Goal: Information Seeking & Learning: Learn about a topic

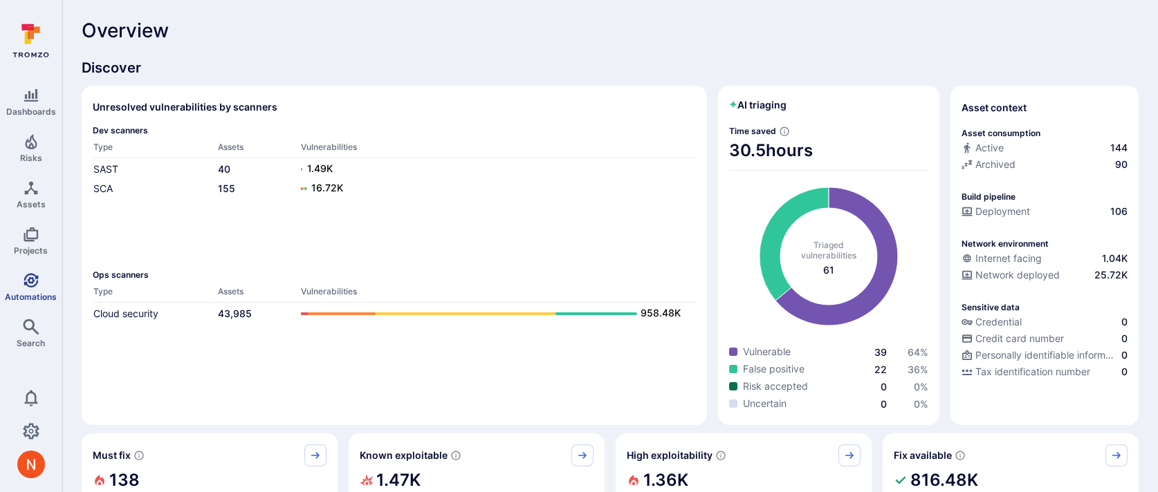
click at [37, 279] on icon "Automations" at bounding box center [31, 280] width 15 height 15
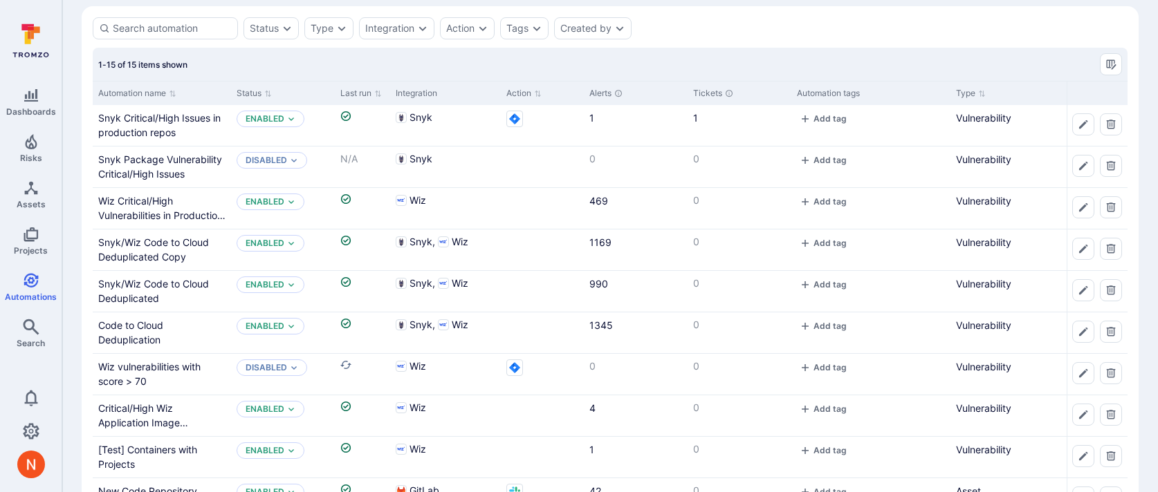
scroll to position [53, 0]
click at [147, 212] on link "Wiz Critical/High Vulnerabilities in Production by Container Image" at bounding box center [161, 214] width 127 height 41
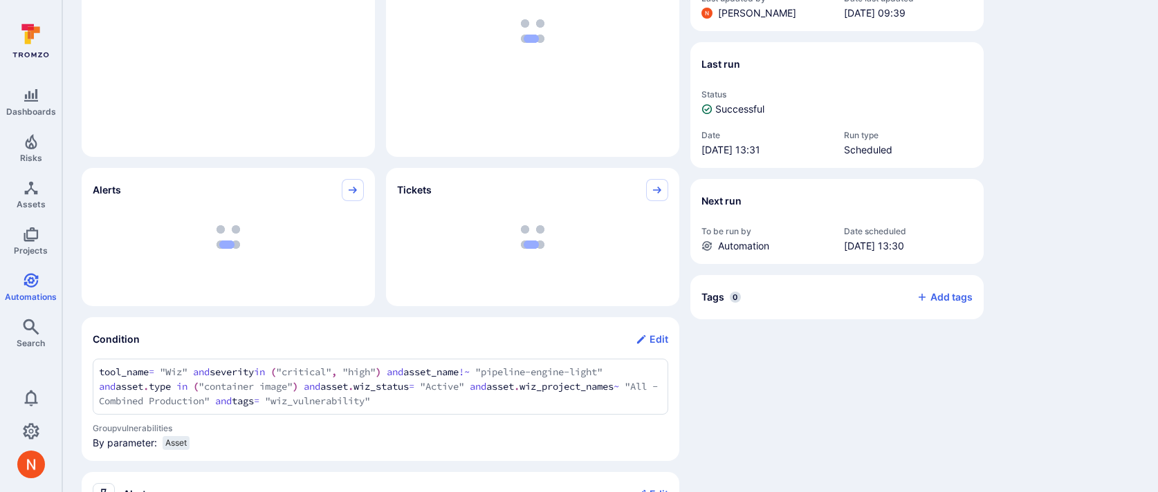
scroll to position [503, 0]
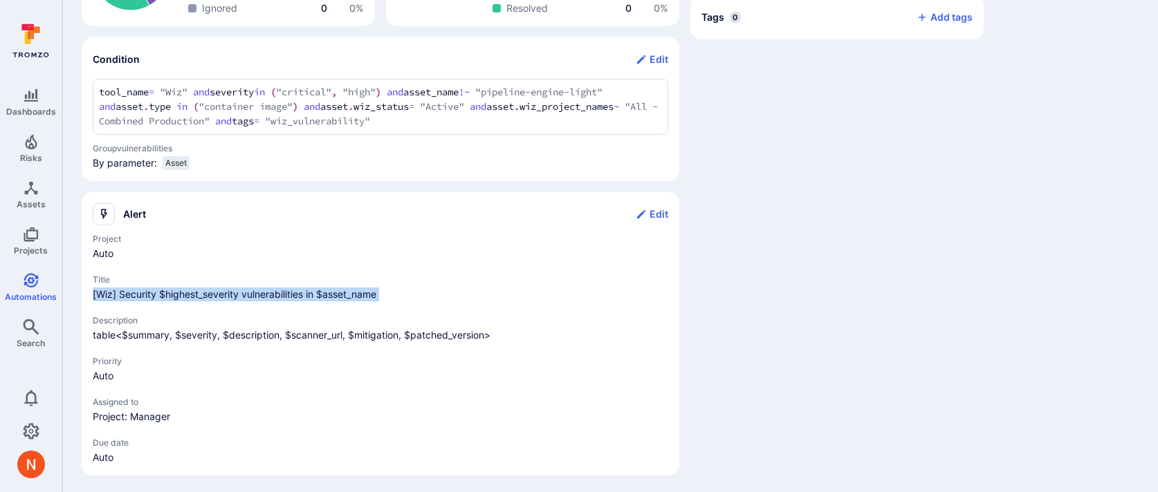
drag, startPoint x: 91, startPoint y: 288, endPoint x: 495, endPoint y: 310, distance: 405.2
click at [496, 310] on section "Alert Edit Project Auto Title [Wiz] Security $highest_severity vulnerabilities …" at bounding box center [381, 334] width 598 height 284
copy span "[Wiz] Security $highest_severity vulnerabilities in $asset_name"
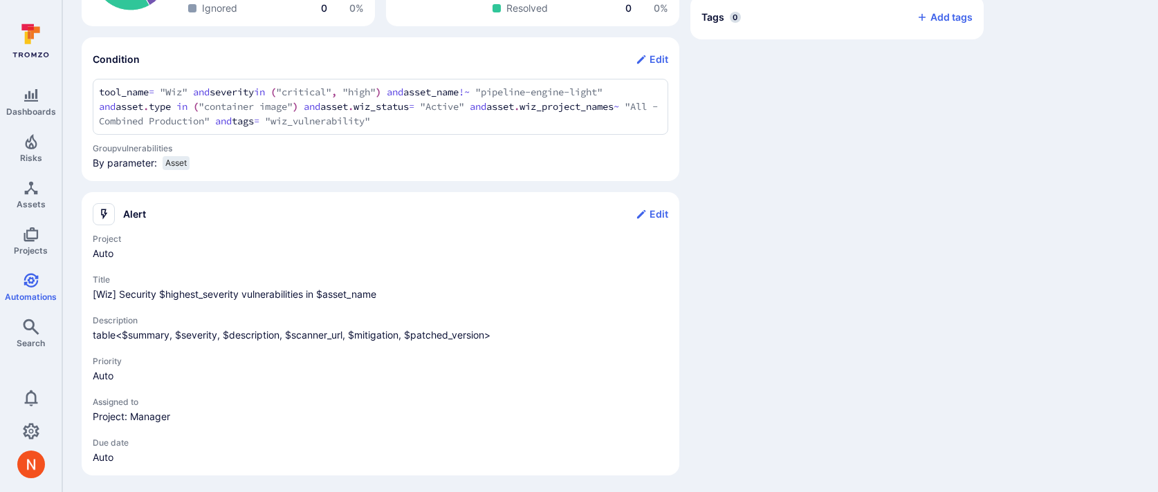
click at [117, 330] on p "table<$summary, $severity, $description, $scanner_url, $mitigation, $patched_ve…" at bounding box center [380, 336] width 575 height 14
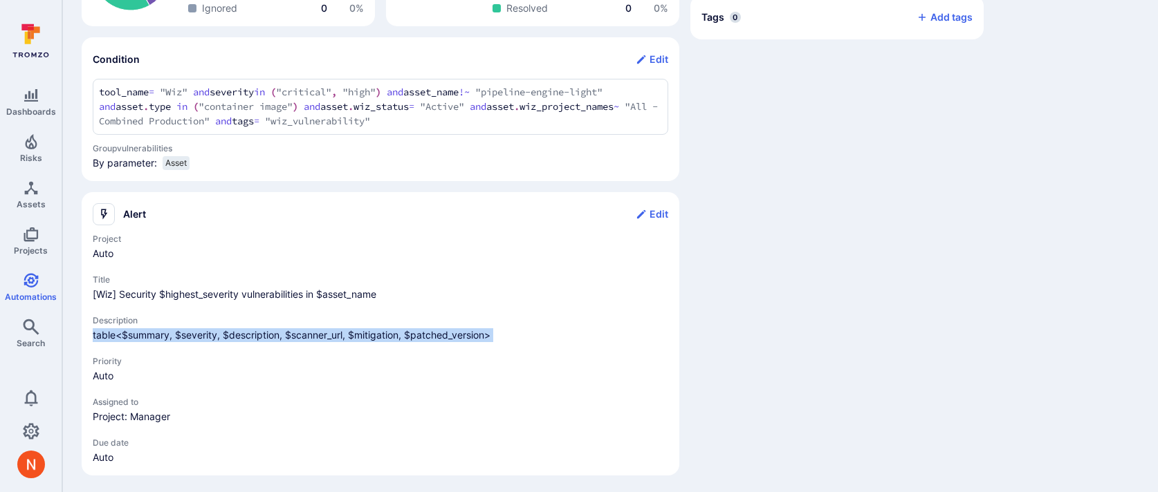
click at [117, 330] on p "table<$summary, $severity, $description, $scanner_url, $mitigation, $patched_ve…" at bounding box center [380, 336] width 575 height 14
copy p "table<$summary, $severity, $description, $scanner_url, $mitigation, $patched_ve…"
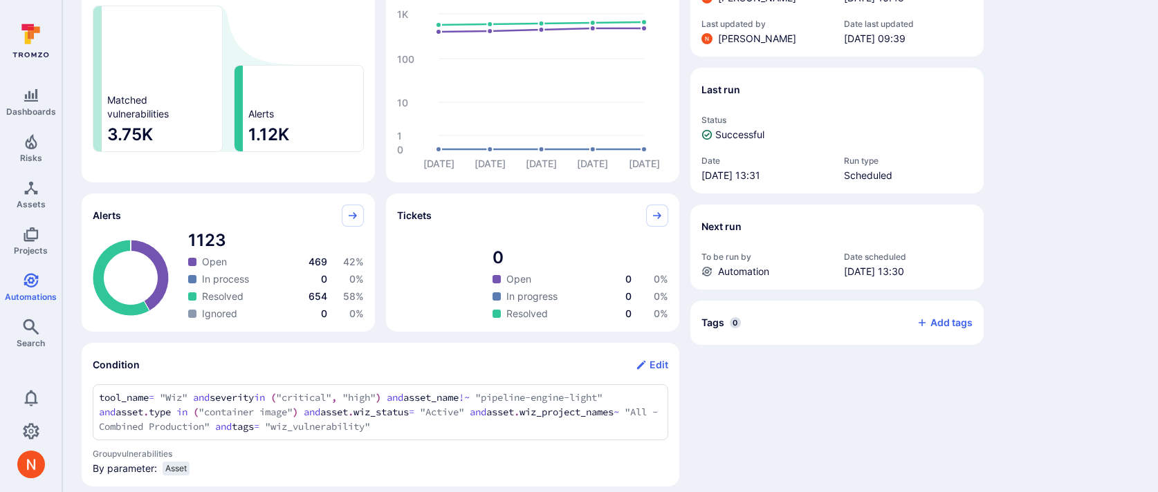
scroll to position [0, 0]
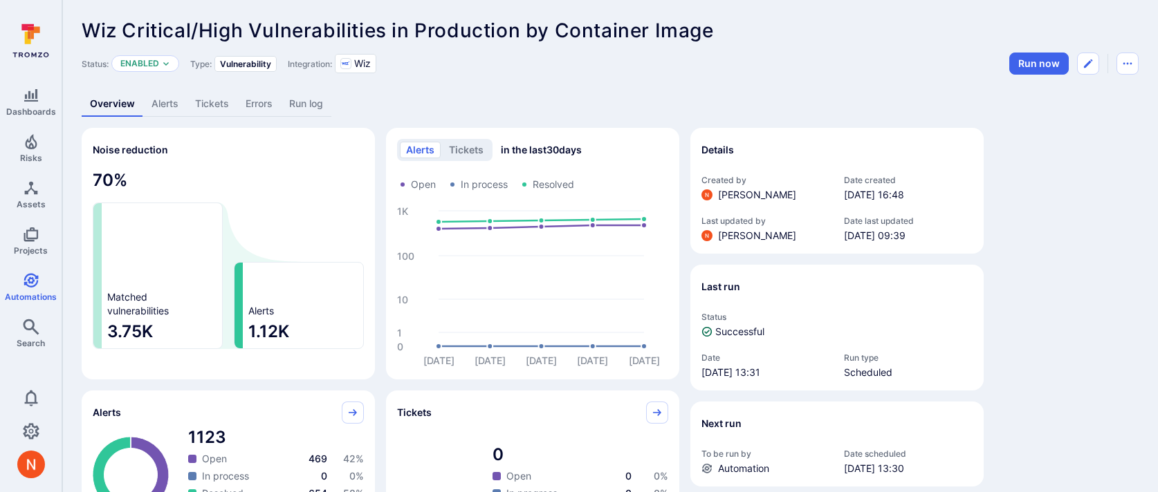
click at [174, 102] on link "Alerts" at bounding box center [165, 104] width 44 height 26
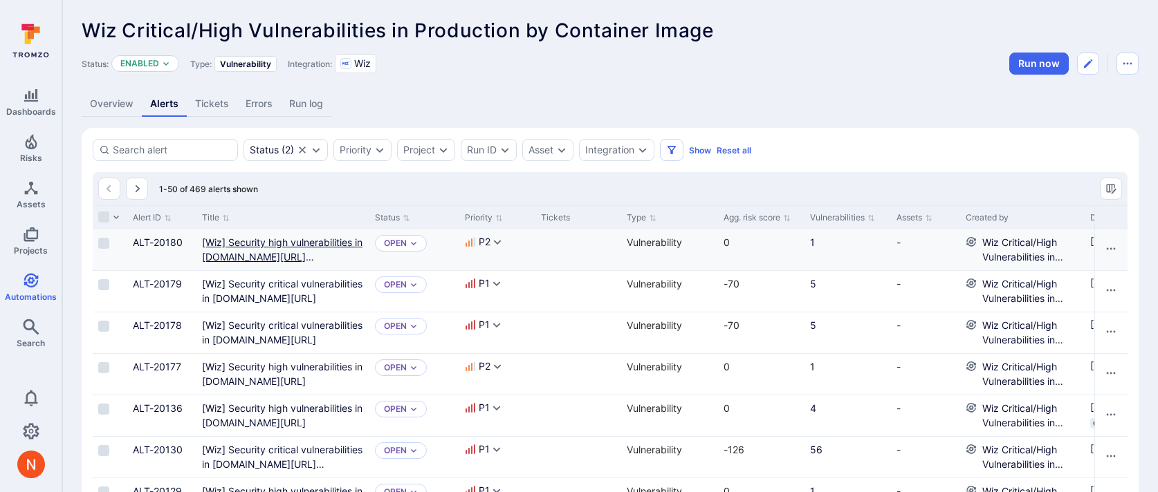
click at [263, 258] on gke "[Wiz] Security high vulnerabilities in [DOMAIN_NAME][URL][PERSON_NAME]" at bounding box center [282, 257] width 160 height 41
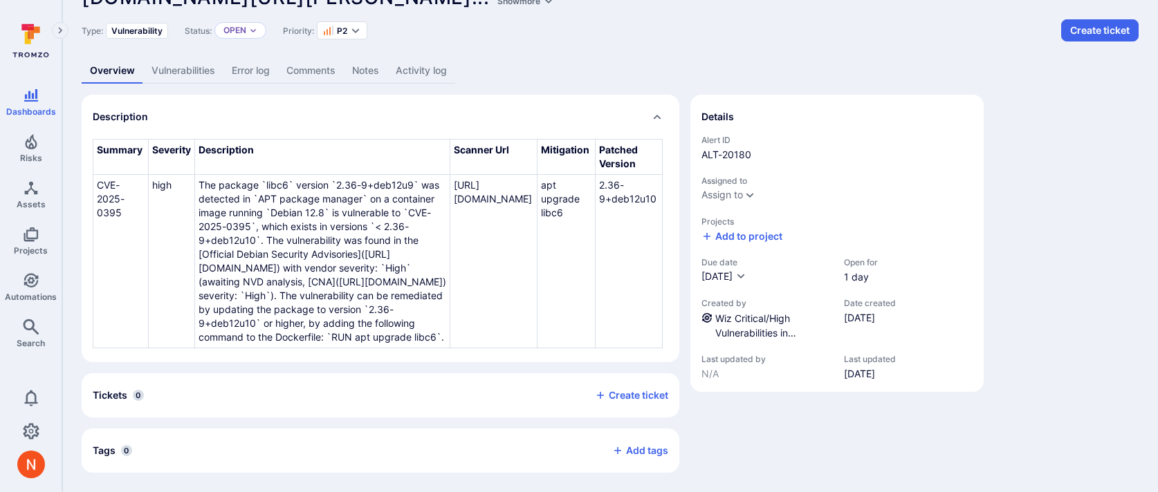
scroll to position [172, 0]
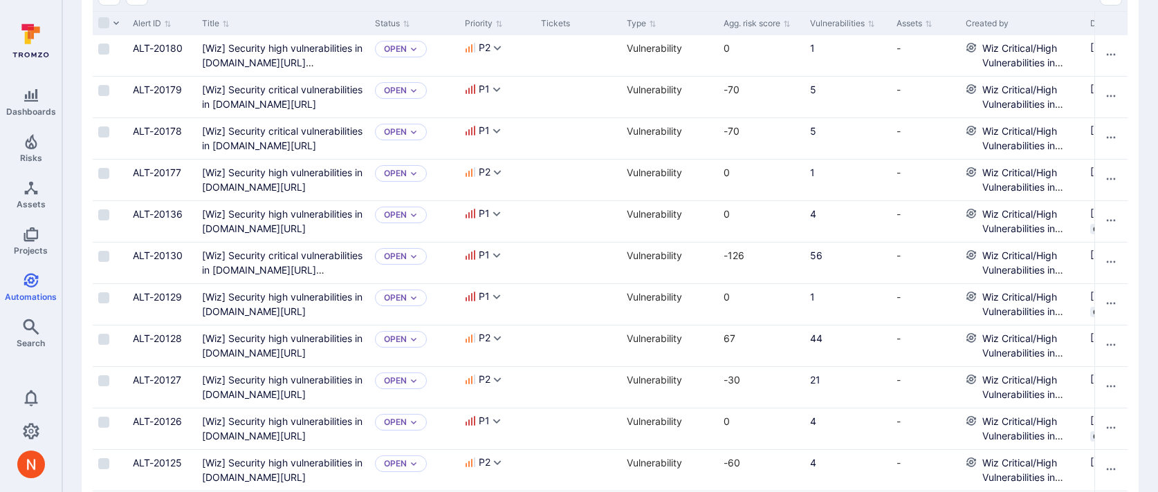
scroll to position [150, 0]
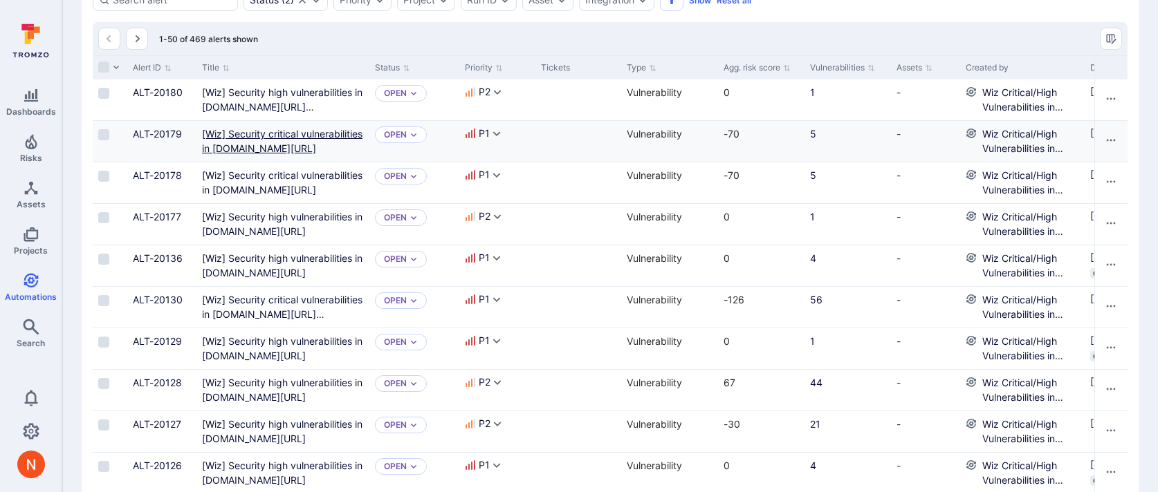
click at [221, 133] on mcr "[Wiz] Security critical vulnerabilities in [DOMAIN_NAME][URL]" at bounding box center [282, 141] width 160 height 26
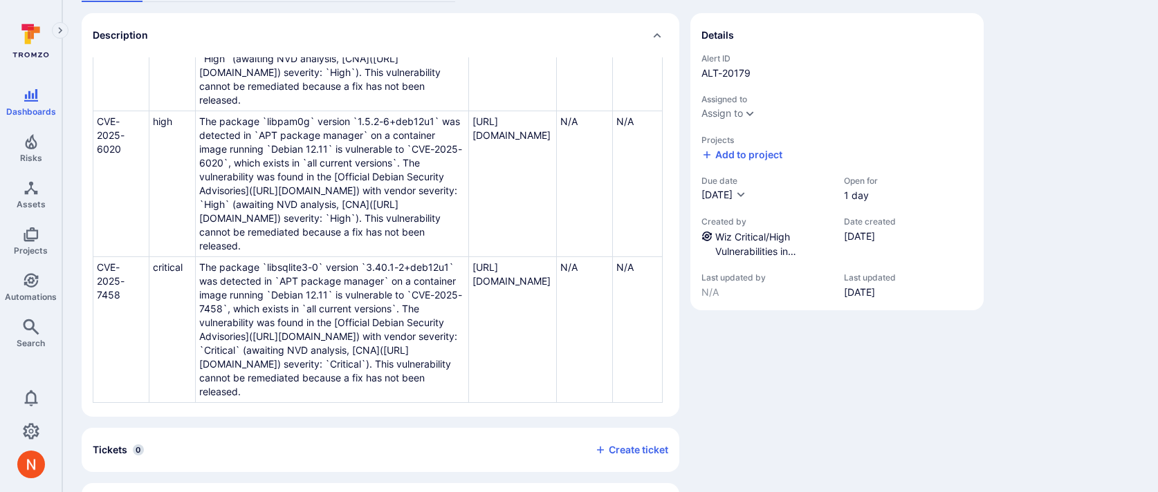
scroll to position [916, 0]
